Goal: Task Accomplishment & Management: Use online tool/utility

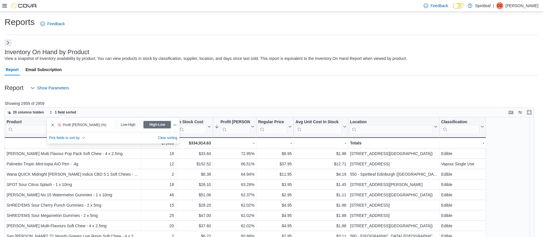
click at [8, 43] on button "Next" at bounding box center [8, 42] width 7 height 7
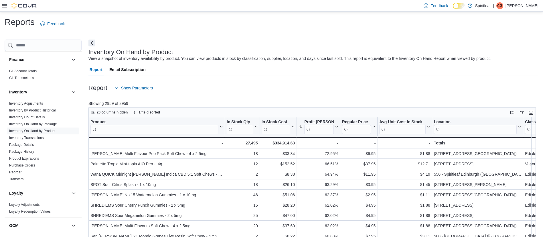
scroll to position [181, 0]
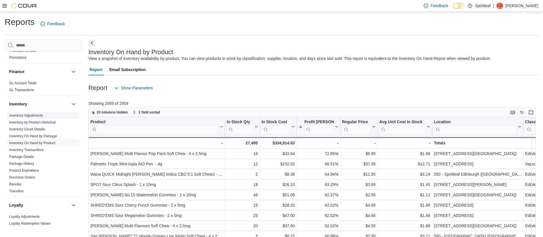
click at [29, 113] on link "Inventory Adjustments" at bounding box center [26, 115] width 34 height 4
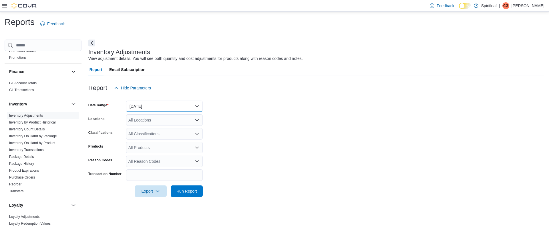
click at [149, 102] on button "[DATE]" at bounding box center [164, 105] width 77 height 11
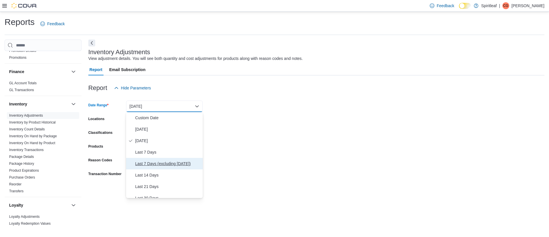
click at [171, 166] on span "Last 7 Days (excluding [DATE])" at bounding box center [167, 163] width 65 height 7
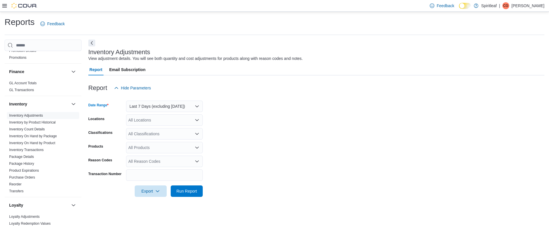
click at [152, 120] on div "All Locations" at bounding box center [164, 119] width 77 height 11
type input "***"
click at [153, 129] on span "580 - [GEOGRAPHIC_DATA] ([GEOGRAPHIC_DATA])" at bounding box center [195, 130] width 97 height 6
click at [192, 191] on span "Run Report" at bounding box center [187, 191] width 21 height 6
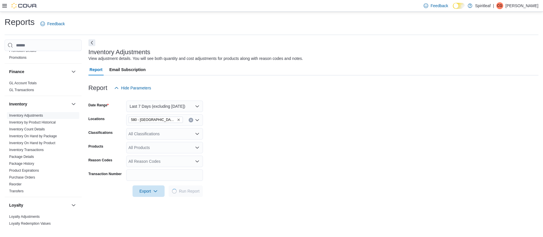
click at [91, 43] on button "Next" at bounding box center [91, 42] width 7 height 7
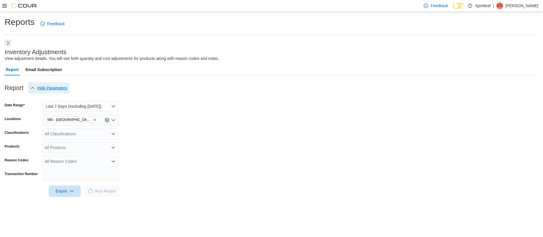
click at [54, 88] on span "Hide Parameters" at bounding box center [52, 88] width 30 height 6
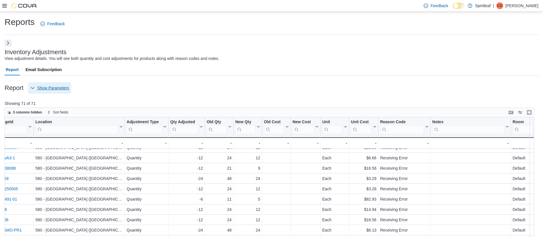
scroll to position [65, 0]
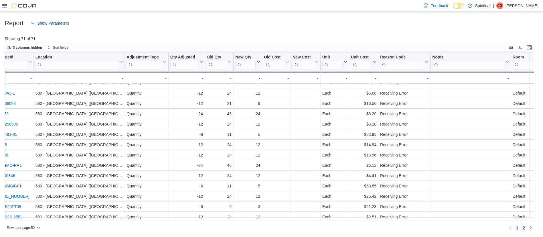
click at [525, 229] on span "2" at bounding box center [524, 228] width 2 height 6
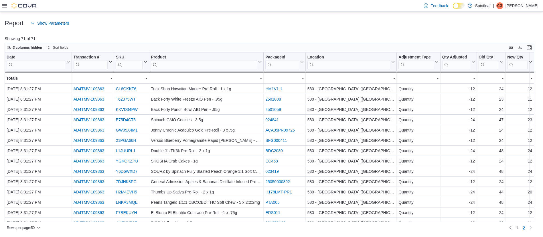
scroll to position [0, 0]
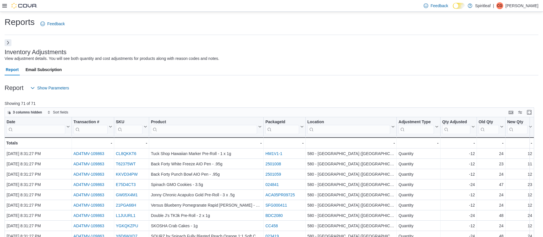
click at [11, 44] on button "Next" at bounding box center [8, 42] width 7 height 7
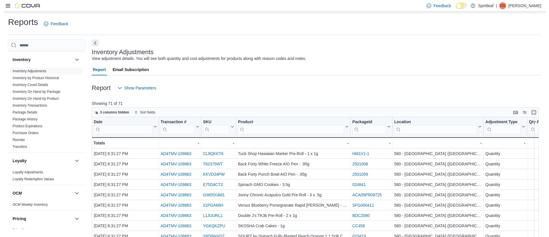
scroll to position [227, 0]
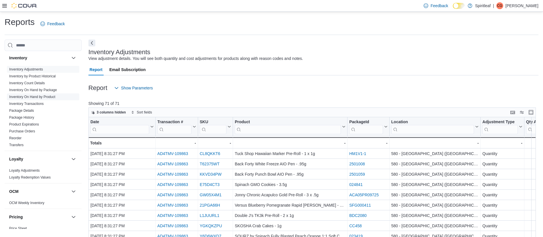
click at [42, 95] on link "Inventory On Hand by Product" at bounding box center [32, 97] width 46 height 4
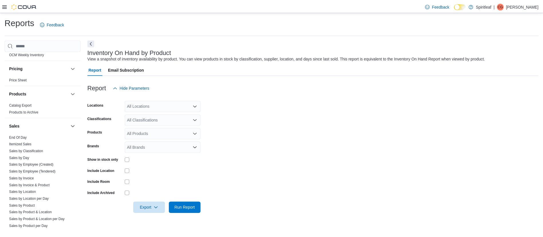
scroll to position [376, 0]
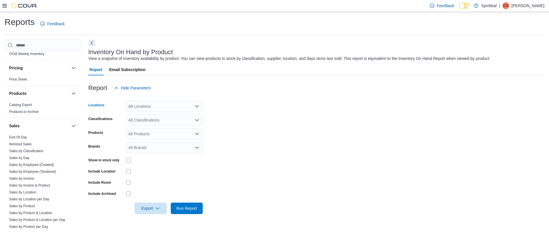
click at [156, 108] on div "All Locations" at bounding box center [164, 105] width 77 height 11
type input "***"
click at [158, 112] on button "[STREET_ADDRESS][GEOGRAPHIC_DATA])" at bounding box center [164, 116] width 77 height 8
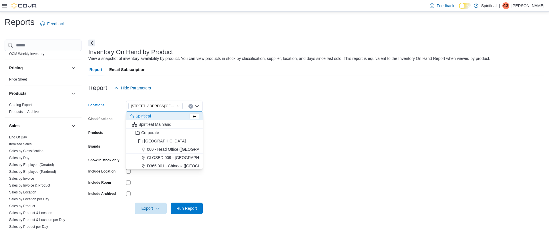
click at [244, 140] on form "Locations [STREET_ADDRESS][GEOGRAPHIC_DATA]) Combo box. Selected. [STREET_ADDRE…" at bounding box center [316, 154] width 456 height 120
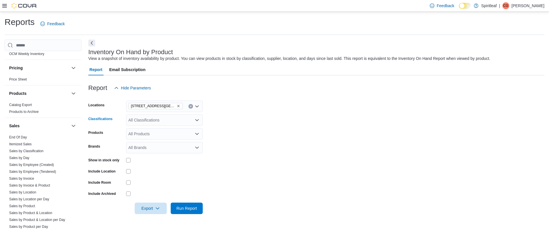
click at [161, 123] on div "All Classifications" at bounding box center [164, 119] width 77 height 11
type input "*****"
click at [166, 130] on div "Edible" at bounding box center [165, 130] width 70 height 6
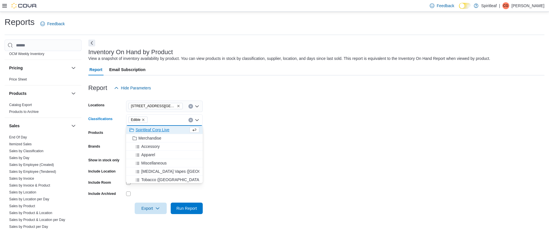
click at [246, 139] on form "Locations [STREET_ADDRESS] (Barrie) Classifications Edible Combo box. Selected.…" at bounding box center [316, 154] width 456 height 120
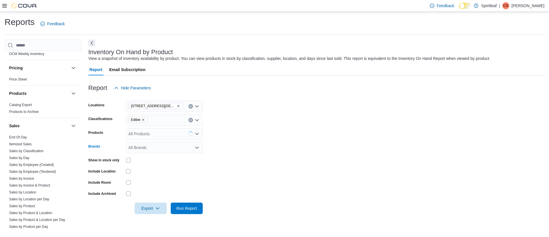
click at [170, 148] on div "All Brands" at bounding box center [164, 147] width 77 height 11
type input "****"
click at [154, 156] on span "[PERSON_NAME]" at bounding box center [165, 157] width 70 height 6
type input "****"
click at [148, 158] on span "[PERSON_NAME]" at bounding box center [159, 157] width 59 height 6
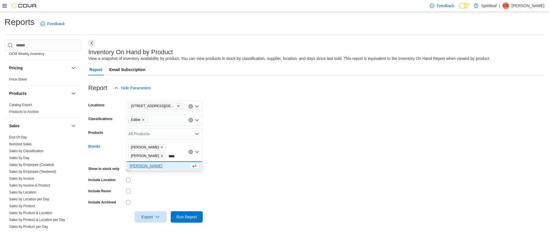
type input "****"
click at [142, 167] on span "[PERSON_NAME]" at bounding box center [159, 166] width 59 height 6
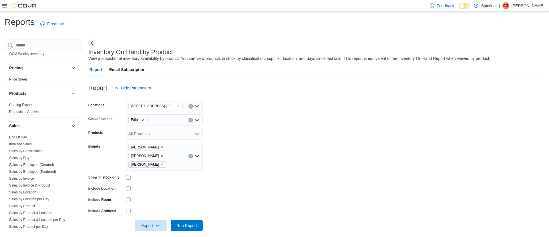
click at [285, 190] on form "Locations [STREET_ADDRESS] (Barrie) Classifications Edible Products All Product…" at bounding box center [316, 162] width 456 height 137
click at [187, 222] on span "Run Report" at bounding box center [187, 225] width 21 height 6
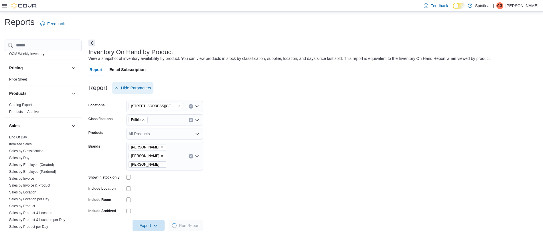
click at [124, 85] on span "Hide Parameters" at bounding box center [136, 88] width 30 height 6
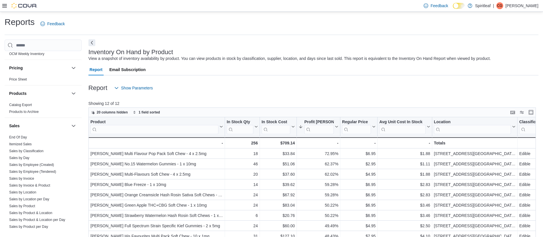
click at [91, 44] on button "Next" at bounding box center [91, 42] width 7 height 7
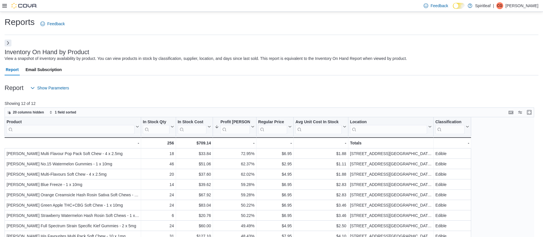
scroll to position [65, 0]
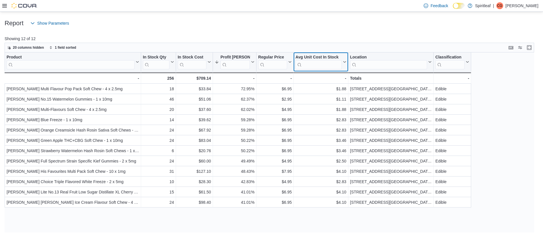
click at [345, 64] on button "Avg Unit Cost In Stock" at bounding box center [320, 62] width 51 height 15
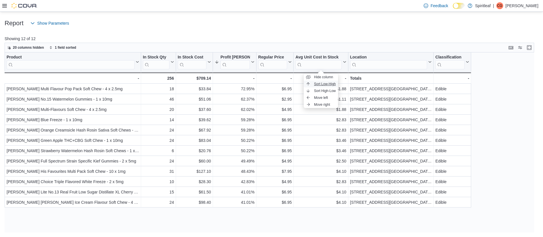
click at [328, 84] on span "Sort Low-High" at bounding box center [325, 84] width 22 height 5
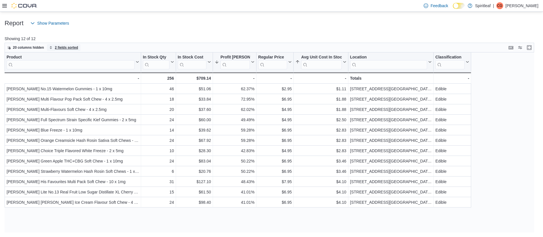
click at [66, 48] on span "2 fields sorted" at bounding box center [66, 47] width 23 height 5
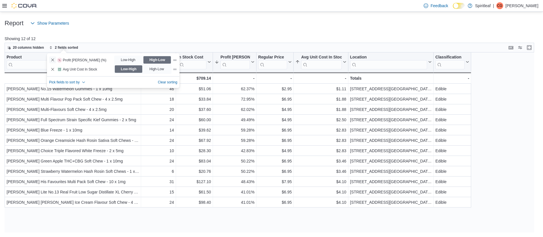
click at [51, 59] on button "Remove Profit Margin (%) from data grid sort" at bounding box center [52, 59] width 7 height 7
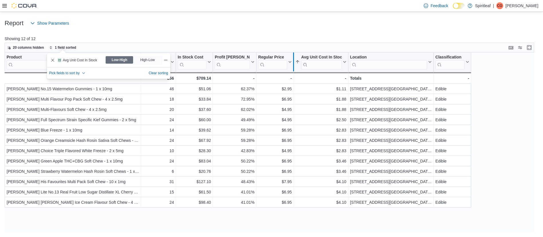
click at [291, 63] on div at bounding box center [293, 61] width 5 height 19
click at [288, 64] on button "Regular Price" at bounding box center [274, 62] width 33 height 15
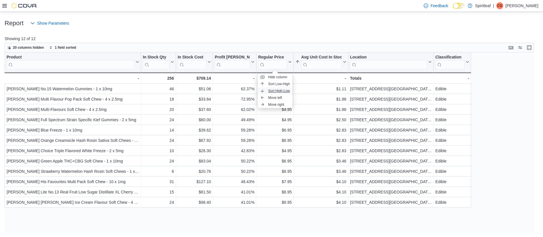
click at [270, 90] on span "Sort High-Low" at bounding box center [279, 90] width 22 height 5
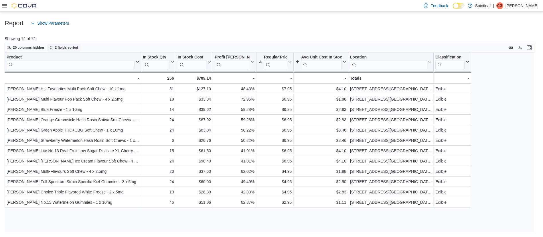
click at [66, 45] on span "2 fields sorted" at bounding box center [66, 47] width 23 height 5
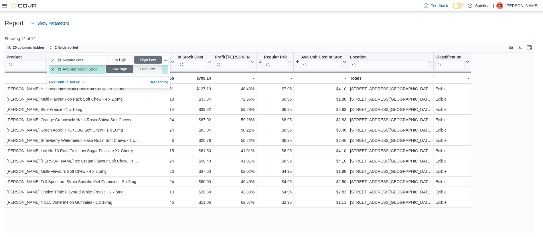
drag, startPoint x: 166, startPoint y: 69, endPoint x: 167, endPoint y: 58, distance: 10.6
click at [167, 58] on div "Avg Unit Cost In Stock is sorting this data grid Avg Unit Cost In Stock Select …" at bounding box center [108, 65] width 119 height 18
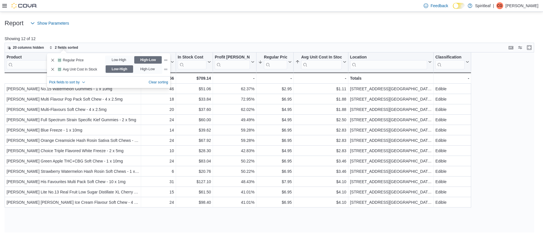
click at [231, 25] on div "Report Show Parameters" at bounding box center [272, 22] width 534 height 11
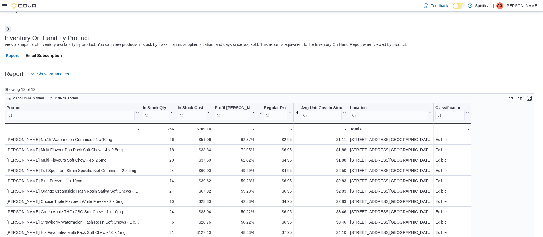
scroll to position [5, 0]
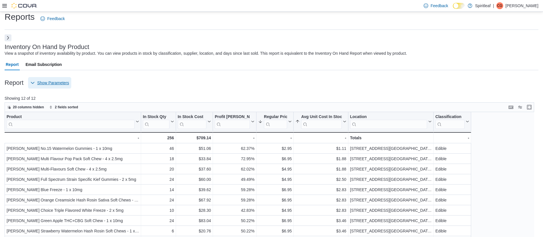
click at [47, 79] on span "Show Parameters" at bounding box center [49, 82] width 39 height 11
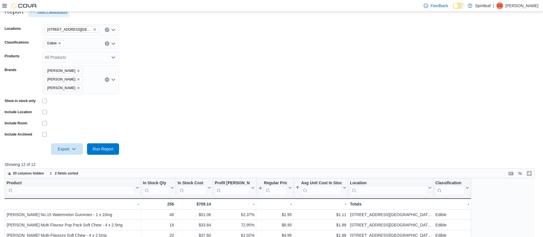
scroll to position [81, 0]
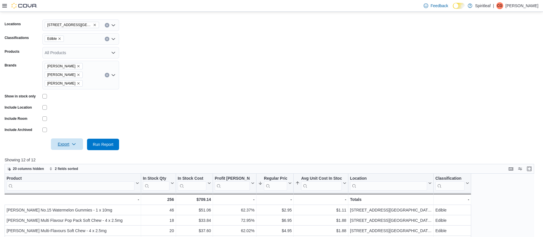
click at [68, 139] on span "Export" at bounding box center [66, 143] width 25 height 11
click at [60, 151] on button "Export to Excel" at bounding box center [68, 146] width 33 height 11
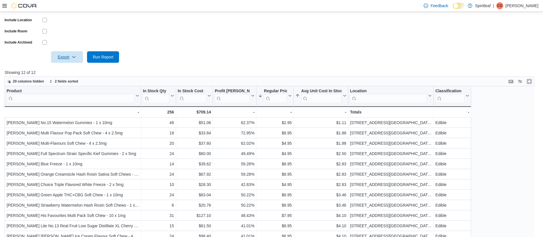
scroll to position [169, 0]
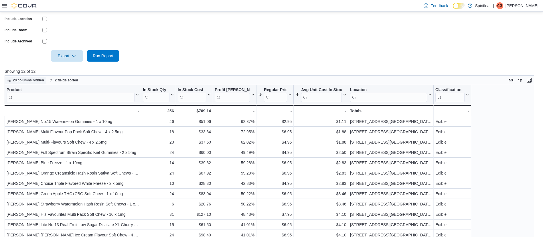
click at [37, 78] on span "20 columns hidden" at bounding box center [28, 80] width 31 height 5
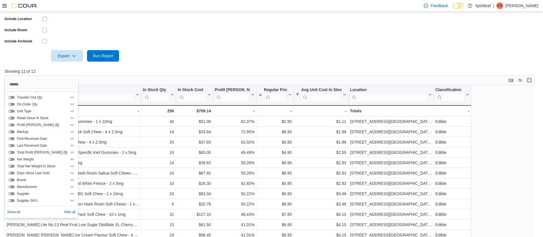
scroll to position [75, 0]
click at [11, 174] on button "Days Since Last Sold" at bounding box center [11, 173] width 6 height 3
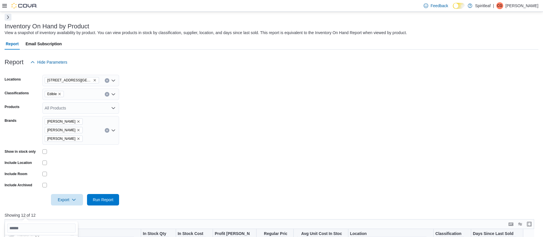
scroll to position [21, 0]
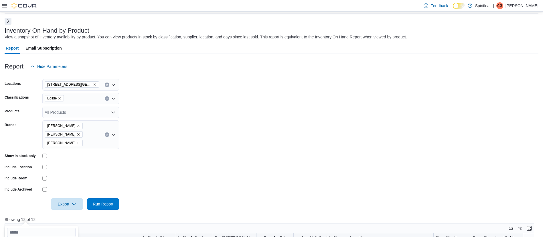
click at [8, 22] on button "Next" at bounding box center [8, 21] width 7 height 7
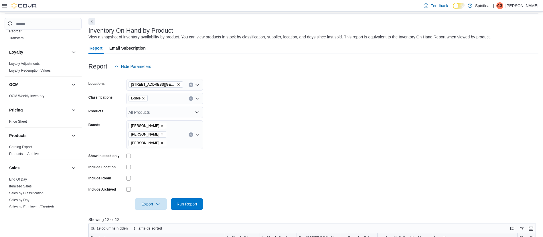
scroll to position [413, 0]
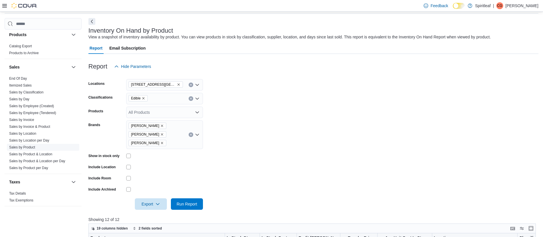
click at [25, 145] on link "Sales by Product" at bounding box center [22, 147] width 26 height 4
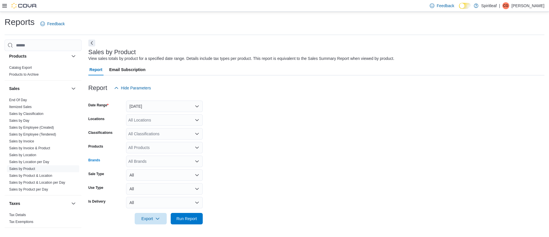
click at [160, 161] on div "All Brands" at bounding box center [164, 160] width 77 height 11
type input "*****"
click at [148, 171] on span "[PERSON_NAME]" at bounding box center [165, 171] width 70 height 6
type input "****"
click at [148, 171] on span "[PERSON_NAME]" at bounding box center [159, 171] width 59 height 6
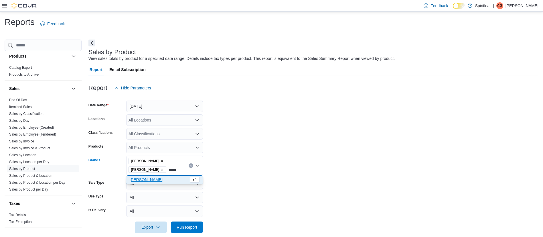
type input "*****"
click at [150, 177] on span "[PERSON_NAME]" at bounding box center [159, 180] width 59 height 6
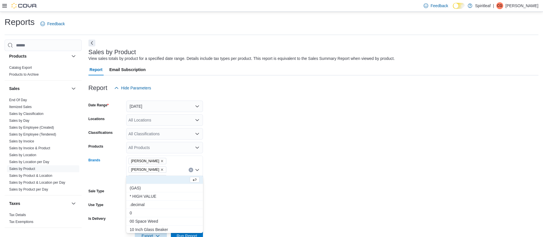
click at [266, 175] on form "Date Range [DATE] Locations All Locations Classifications All Classifications P…" at bounding box center [313, 168] width 450 height 148
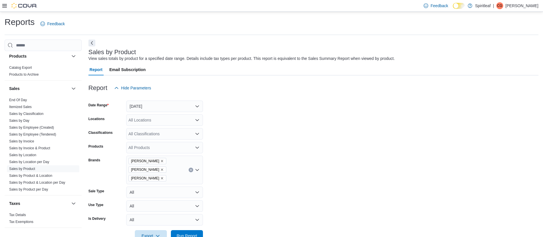
scroll to position [7, 0]
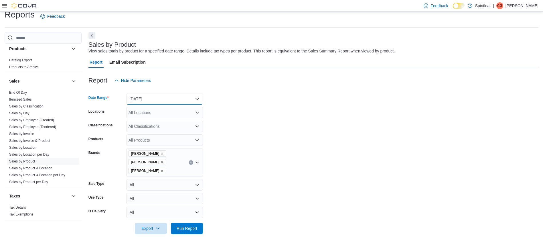
click at [163, 100] on button "[DATE]" at bounding box center [164, 98] width 77 height 11
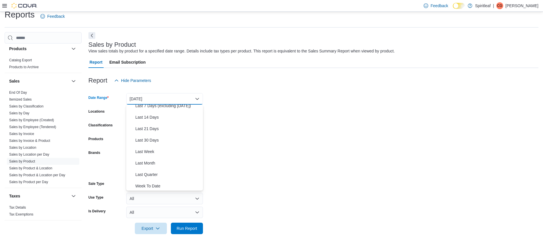
scroll to position [86, 0]
click at [155, 185] on span "Year To Date" at bounding box center [167, 184] width 65 height 7
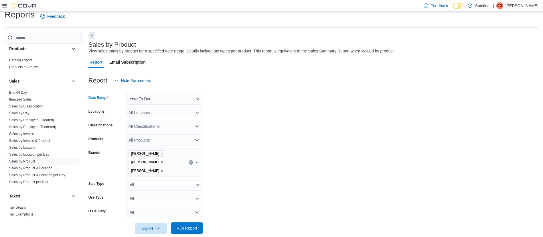
click at [193, 223] on span "Run Report" at bounding box center [186, 227] width 25 height 11
click at [91, 34] on button "Next" at bounding box center [91, 35] width 7 height 7
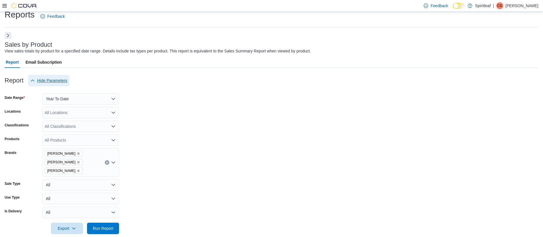
click at [54, 82] on span "Hide Parameters" at bounding box center [52, 81] width 30 height 6
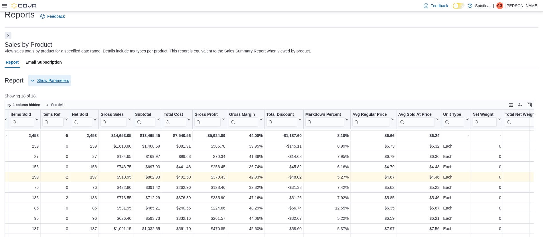
scroll to position [0, 182]
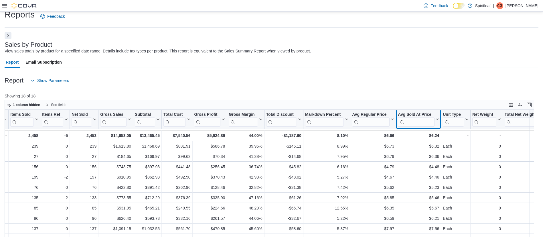
click at [436, 121] on button "Avg Sold At Price" at bounding box center [418, 119] width 41 height 15
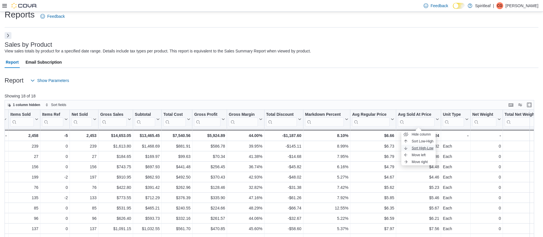
click at [433, 147] on span "Sort High-Low" at bounding box center [422, 148] width 22 height 5
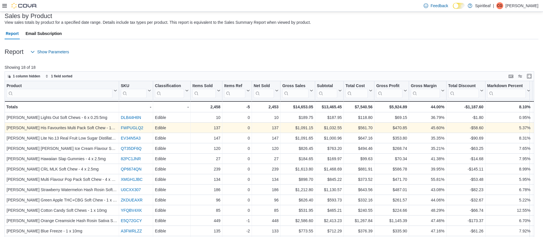
scroll to position [37, 0]
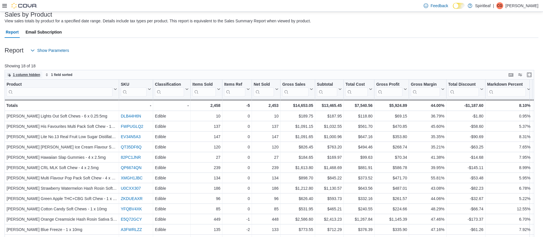
click at [17, 74] on span "1 column hidden" at bounding box center [26, 74] width 27 height 5
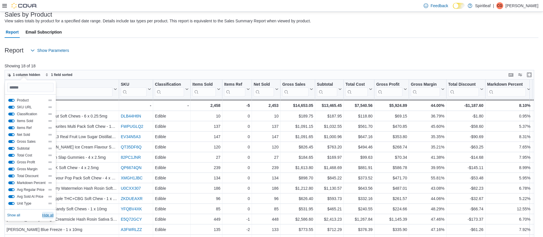
click at [51, 214] on span "Hide all" at bounding box center [47, 215] width 11 height 5
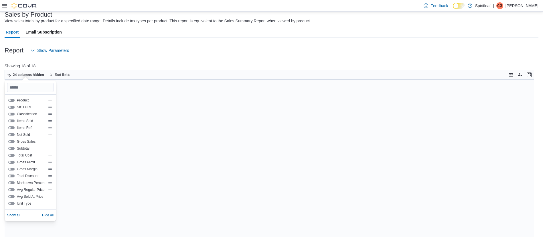
click at [12, 101] on button "Product" at bounding box center [11, 100] width 6 height 3
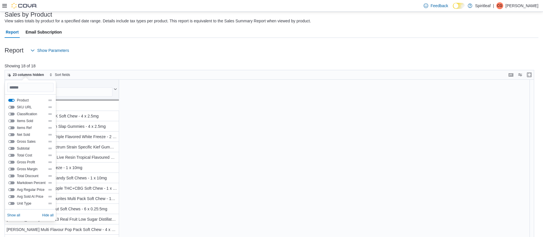
click at [12, 120] on button "Items Sold" at bounding box center [11, 120] width 6 height 3
click at [11, 154] on button "Total Cost" at bounding box center [11, 155] width 6 height 3
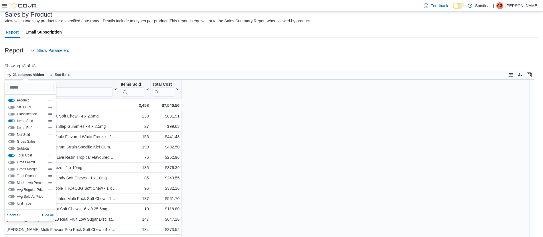
click at [11, 154] on button "Total Cost" at bounding box center [11, 155] width 6 height 3
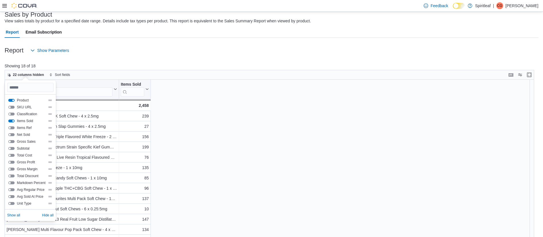
click at [10, 159] on div "Gross Profit" at bounding box center [30, 162] width 46 height 7
click at [10, 160] on div "Gross Profit" at bounding box center [30, 162] width 44 height 5
click at [10, 163] on button "Gross Profit" at bounding box center [11, 162] width 6 height 3
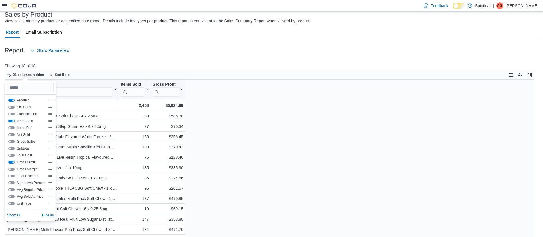
click at [12, 174] on button "Total Discount" at bounding box center [11, 175] width 6 height 3
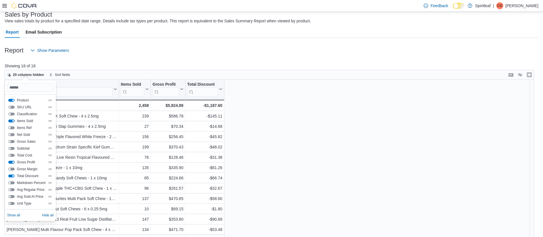
click at [12, 182] on button "Markdown Percent" at bounding box center [11, 182] width 6 height 3
click at [11, 189] on button "Avg Regular Price" at bounding box center [11, 189] width 6 height 3
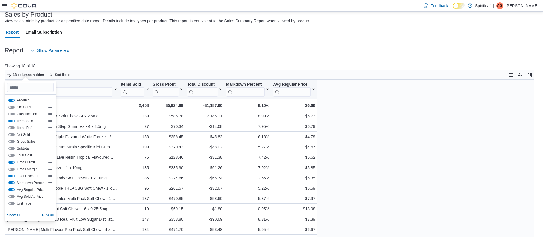
click at [11, 196] on button "Avg Sold At Price" at bounding box center [11, 196] width 6 height 3
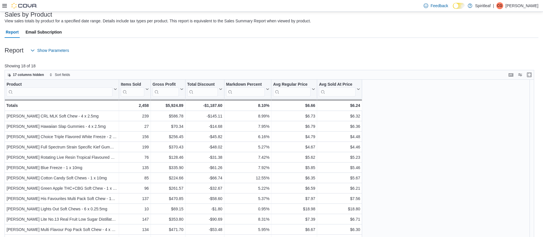
click at [430, 154] on div "Product Click to view column header actions Items Sold Click to view column hea…" at bounding box center [272, 170] width 535 height 180
click at [23, 77] on span "17 columns hidden" at bounding box center [28, 74] width 31 height 5
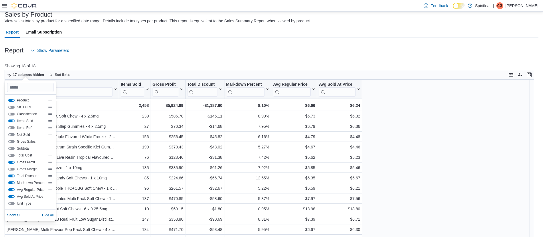
click at [10, 155] on button "Total Cost" at bounding box center [11, 155] width 6 height 3
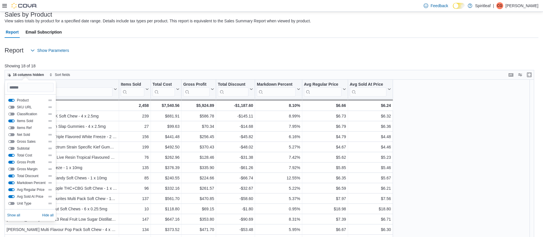
click at [10, 155] on button "Total Cost" at bounding box center [11, 155] width 6 height 3
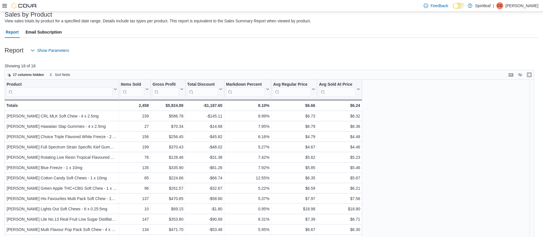
click at [150, 56] on div at bounding box center [272, 59] width 534 height 7
click at [312, 89] on icon at bounding box center [312, 88] width 5 height 3
click at [307, 121] on button "Sort High-Low" at bounding box center [294, 117] width 34 height 7
click at [61, 76] on span "1 field sorted" at bounding box center [65, 74] width 21 height 5
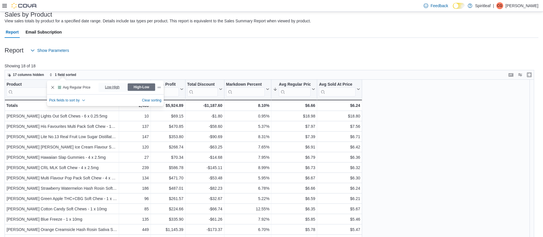
click at [120, 87] on span "Low-High" at bounding box center [113, 87] width 16 height 9
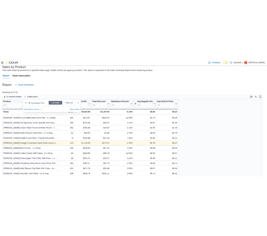
scroll to position [0, 0]
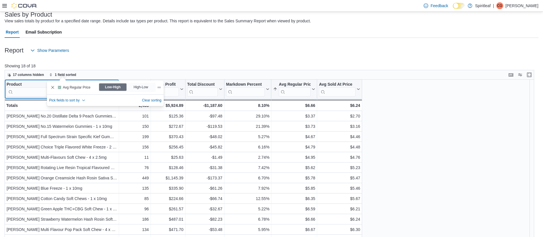
click at [18, 93] on input "search" at bounding box center [60, 91] width 106 height 9
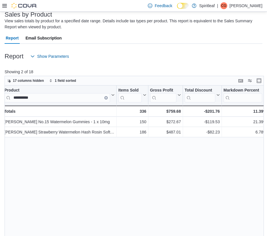
scroll to position [0, 2]
click at [19, 82] on span "17 columns hidden" at bounding box center [28, 80] width 31 height 5
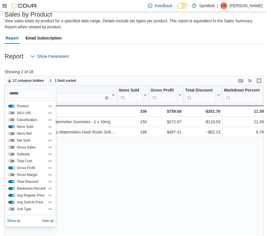
click at [10, 167] on button "Gross Profit" at bounding box center [11, 168] width 6 height 3
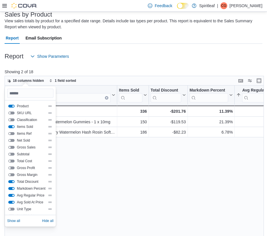
click at [11, 126] on button "Items Sold" at bounding box center [11, 126] width 6 height 3
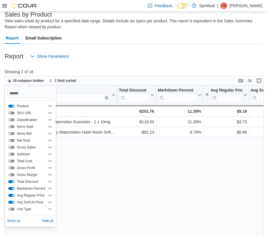
click at [11, 183] on button "Total Discount" at bounding box center [11, 181] width 6 height 3
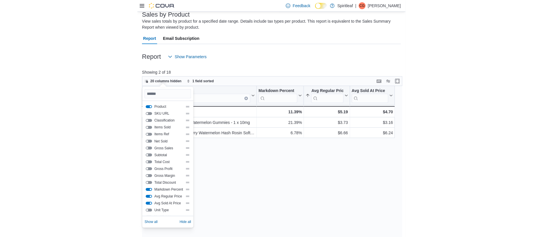
scroll to position [0, 0]
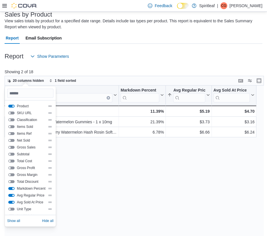
click at [11, 187] on button "Markdown Percent" at bounding box center [11, 188] width 6 height 3
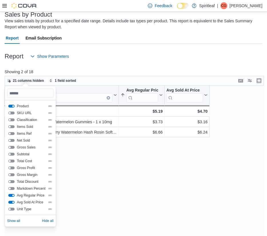
click at [149, 189] on div "**********" at bounding box center [136, 175] width 262 height 179
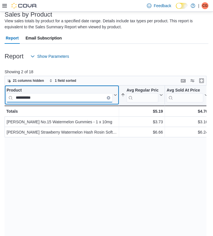
click at [42, 99] on input "**********" at bounding box center [60, 97] width 106 height 9
type input "*"
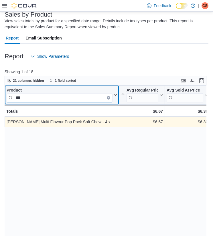
type input "***"
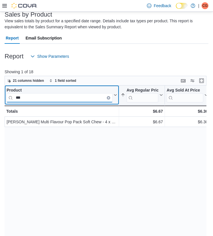
click at [71, 101] on input "***" at bounding box center [60, 97] width 106 height 9
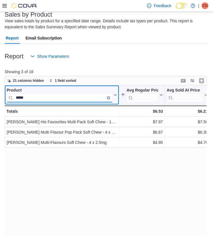
type input "*****"
click at [44, 96] on input "*****" at bounding box center [60, 97] width 106 height 9
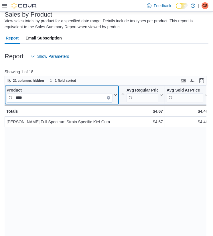
click at [37, 100] on input "****" at bounding box center [60, 97] width 106 height 9
type input "*****"
click at [49, 100] on input "*****" at bounding box center [60, 97] width 106 height 9
click at [60, 98] on input "*********" at bounding box center [60, 97] width 106 height 9
click at [51, 97] on input "******" at bounding box center [60, 97] width 106 height 9
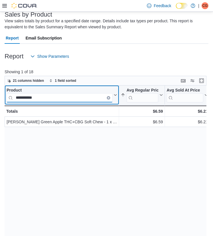
click at [49, 98] on input "**********" at bounding box center [60, 97] width 106 height 9
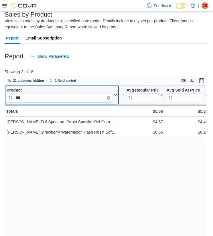
click at [40, 98] on input "***" at bounding box center [60, 97] width 106 height 9
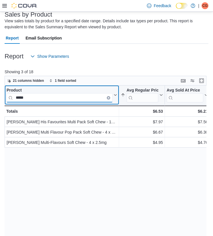
click at [44, 98] on input "*****" at bounding box center [60, 97] width 106 height 9
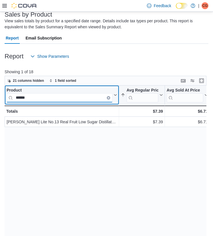
click at [41, 98] on input "******" at bounding box center [60, 97] width 106 height 9
click at [51, 98] on input "*********" at bounding box center [60, 97] width 106 height 9
type input "********"
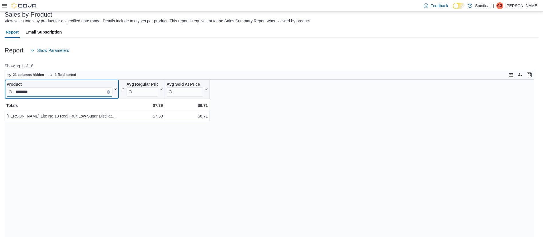
click at [106, 92] on input "********" at bounding box center [60, 91] width 106 height 9
click at [111, 93] on input "********" at bounding box center [60, 91] width 106 height 9
click at [108, 92] on icon "Clear input" at bounding box center [109, 92] width 2 height 2
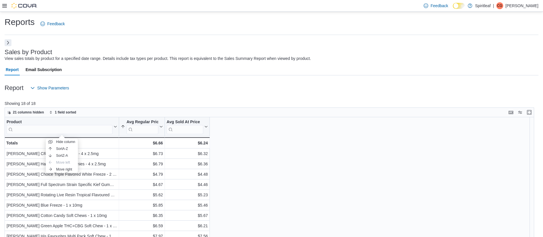
click at [7, 43] on button "Next" at bounding box center [8, 42] width 7 height 7
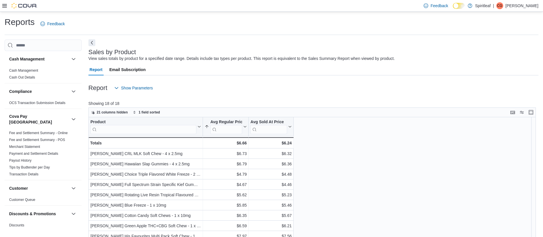
click at [88, 39] on button "Next" at bounding box center [91, 42] width 7 height 7
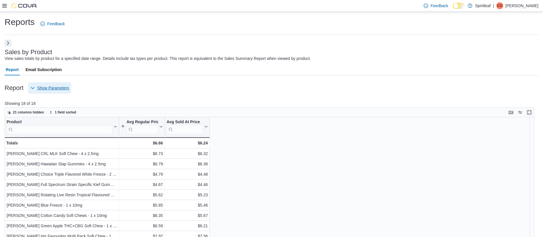
click at [54, 92] on span "Show Parameters" at bounding box center [49, 87] width 39 height 11
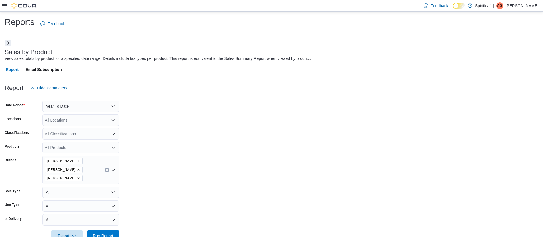
click at [9, 46] on div at bounding box center [272, 47] width 534 height 2
click at [8, 44] on button "Next" at bounding box center [8, 42] width 7 height 7
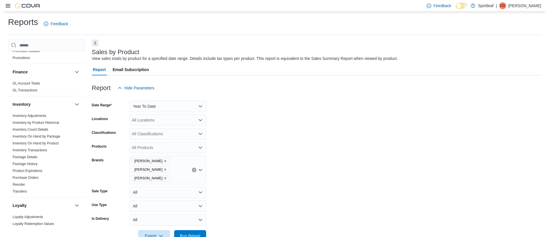
scroll to position [187, 0]
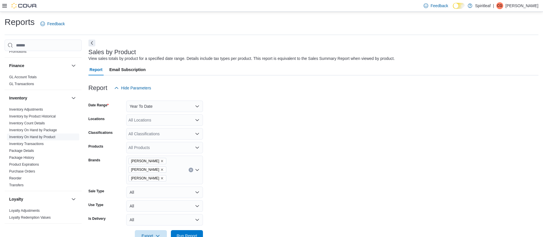
click at [36, 135] on link "Inventory On Hand by Product" at bounding box center [32, 137] width 46 height 4
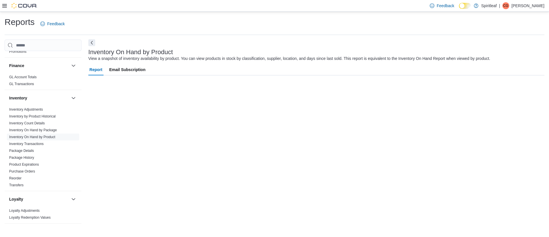
click at [91, 42] on button "Next" at bounding box center [91, 42] width 7 height 7
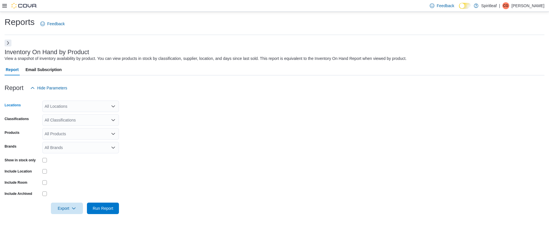
click at [71, 110] on div "All Locations" at bounding box center [80, 105] width 77 height 11
type input "***"
click at [69, 115] on span "[STREET_ADDRESS][GEOGRAPHIC_DATA])" at bounding box center [104, 116] width 83 height 6
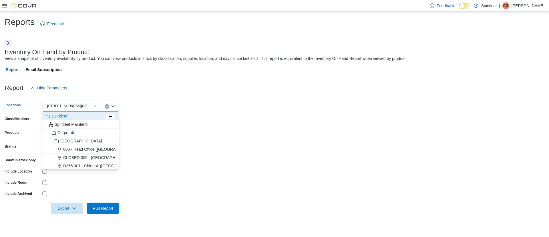
click at [194, 169] on form "Locations [STREET_ADDRESS][GEOGRAPHIC_DATA]) Combo box. Selected. [STREET_ADDRE…" at bounding box center [275, 154] width 540 height 120
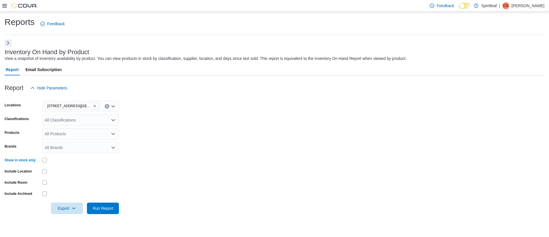
click at [68, 123] on div "All Classifications" at bounding box center [80, 119] width 77 height 11
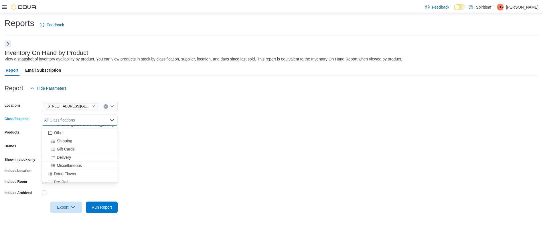
scroll to position [65, 0]
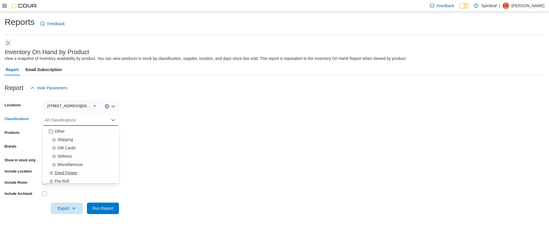
click at [69, 173] on span "Dried Flower" at bounding box center [66, 173] width 23 height 6
click at [66, 175] on span "Pre-Roll" at bounding box center [62, 173] width 15 height 6
click at [66, 175] on div "Edible" at bounding box center [75, 173] width 59 height 6
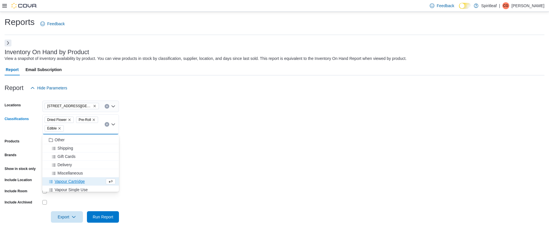
click at [71, 181] on span "Vapour Cartridge" at bounding box center [70, 181] width 30 height 6
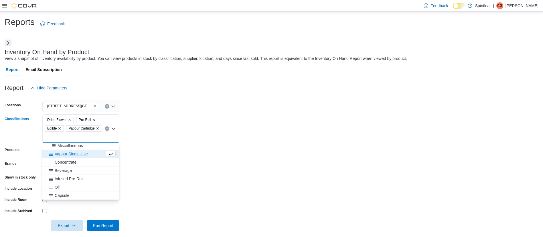
scroll to position [101, 0]
click at [69, 155] on span "Vapour Single Use" at bounding box center [71, 153] width 33 height 6
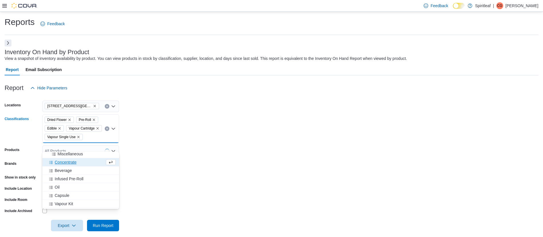
click at [68, 162] on span "Concentrate" at bounding box center [66, 162] width 22 height 6
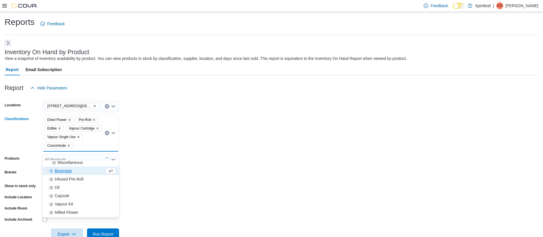
click at [65, 171] on span "Beverage" at bounding box center [63, 171] width 17 height 6
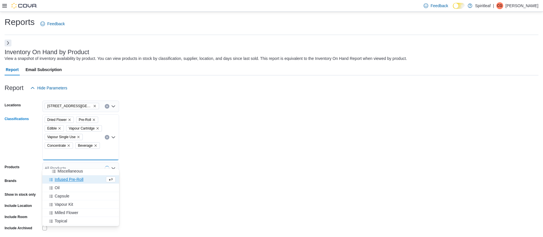
click at [66, 181] on span "Infused Pre-Roll" at bounding box center [69, 179] width 29 height 6
click at [64, 180] on div "Oil" at bounding box center [75, 179] width 59 height 6
click at [66, 179] on span "Capsule" at bounding box center [62, 179] width 15 height 6
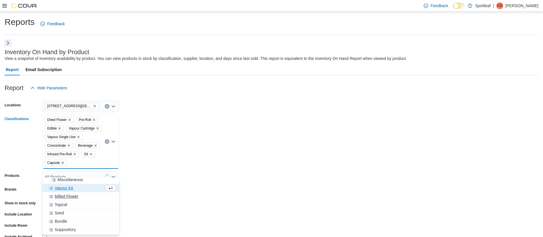
click at [75, 199] on button "Milled Flower" at bounding box center [80, 196] width 77 height 8
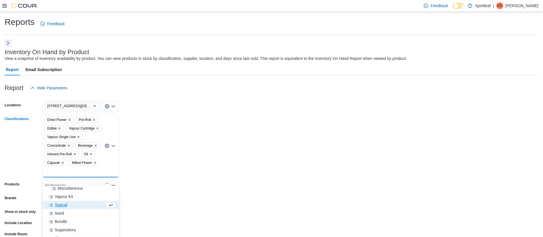
click at [73, 203] on div "Topical" at bounding box center [75, 205] width 59 height 6
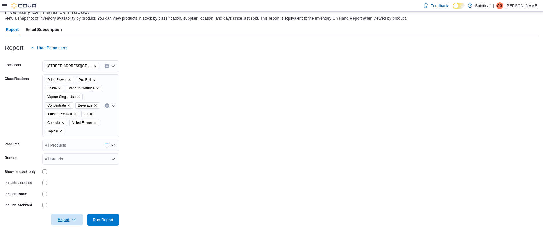
click at [58, 218] on span "Export" at bounding box center [66, 218] width 25 height 11
click at [66, 188] on button "Export to Excel" at bounding box center [68, 193] width 33 height 11
